Goal: Information Seeking & Learning: Understand process/instructions

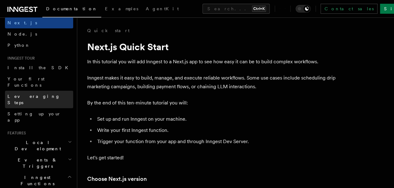
scroll to position [31, 0]
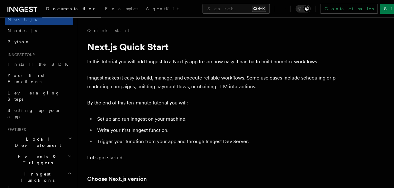
click at [29, 136] on span "Local Development" at bounding box center [36, 142] width 63 height 12
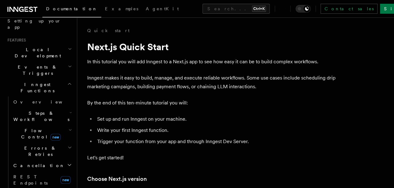
scroll to position [124, 0]
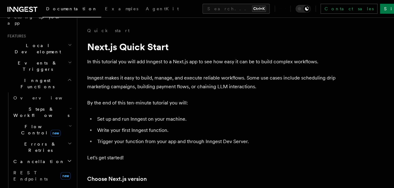
click at [29, 170] on span "REST Endpoints" at bounding box center [30, 175] width 34 height 11
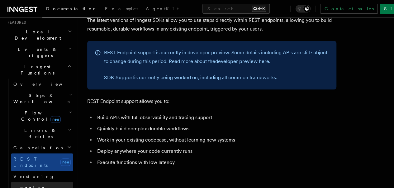
scroll to position [156, 0]
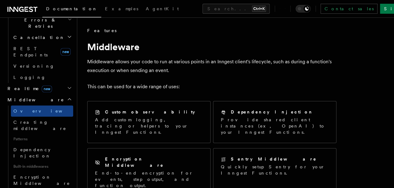
scroll to position [249, 0]
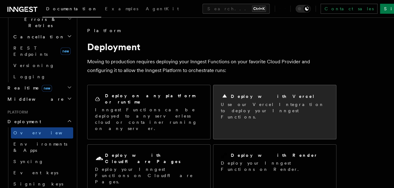
click at [216, 114] on div "Deploy with Vercel Use our Vercel Integration to deploy your Inngest Functions." at bounding box center [274, 106] width 123 height 42
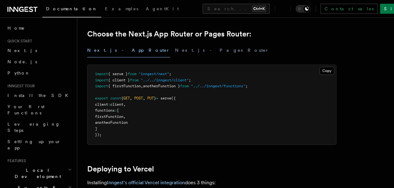
scroll to position [145, 0]
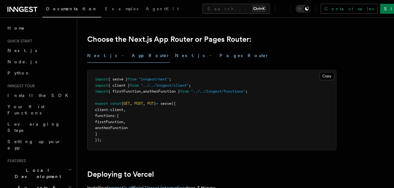
click at [175, 63] on button "Next.js - Pages Router" at bounding box center [222, 56] width 94 height 14
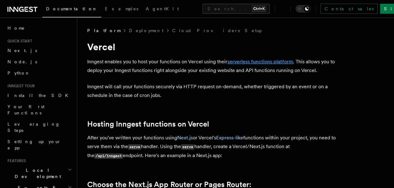
click at [243, 63] on link "serverless functions platform" at bounding box center [260, 61] width 66 height 6
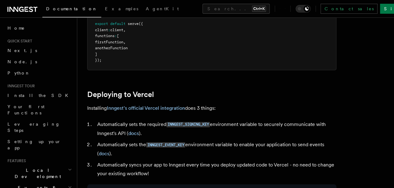
scroll to position [228, 0]
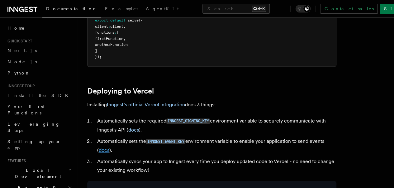
click at [109, 153] on link "docs" at bounding box center [104, 150] width 11 height 6
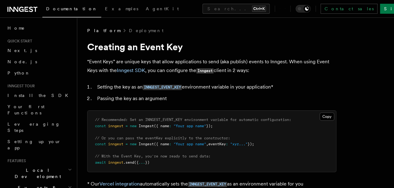
click at [0, 0] on link "Creating a new Event Key" at bounding box center [0, 0] width 0 height 0
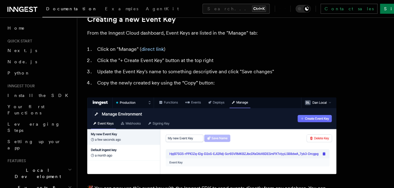
scroll to position [291, 0]
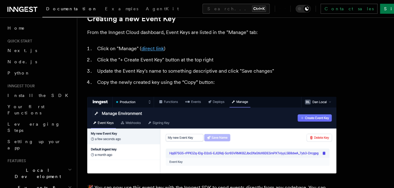
click at [151, 51] on link "direct link" at bounding box center [152, 48] width 22 height 6
